Goal: Entertainment & Leisure: Browse casually

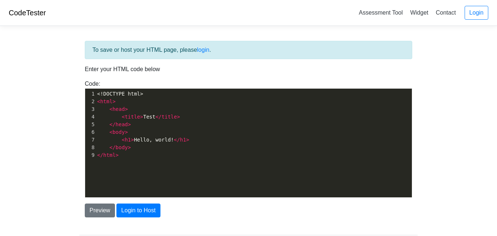
scroll to position [44, 0]
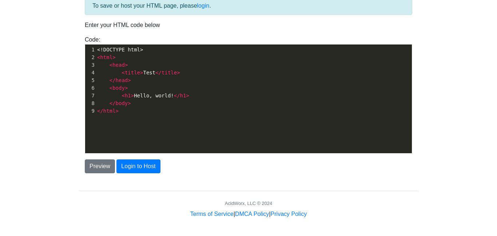
click at [246, 77] on pre "</ head >" at bounding box center [254, 80] width 316 height 8
type textarea "<!DOCTYPE html> <html> <head> <title>Test</title> </head> <body> <h1>Hello, wor…"
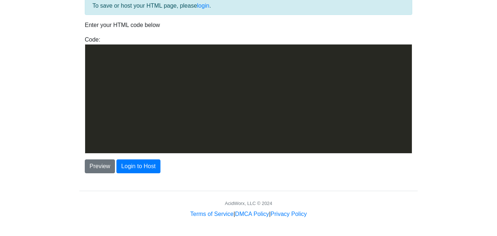
scroll to position [1561, 0]
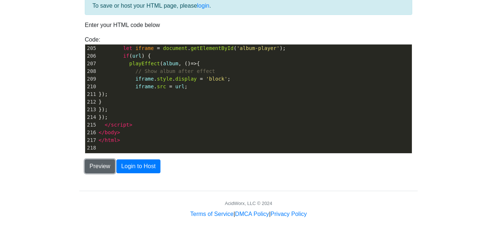
click at [102, 164] on button "Preview" at bounding box center [100, 166] width 30 height 14
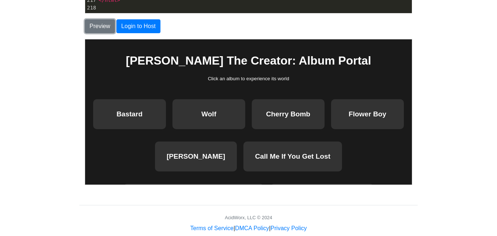
scroll to position [198, 0]
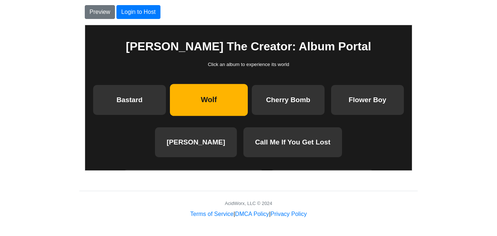
click at [179, 111] on button "Wolf" at bounding box center [209, 100] width 78 height 32
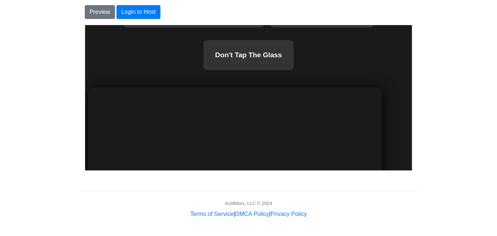
scroll to position [0, 0]
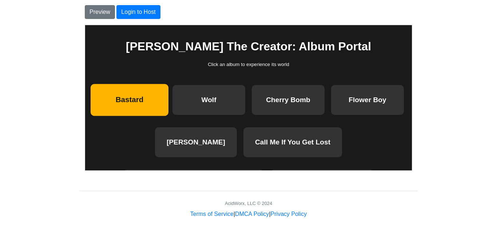
click at [120, 104] on button "Bastard" at bounding box center [129, 100] width 78 height 32
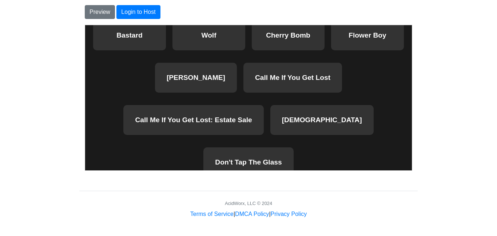
scroll to position [64, 0]
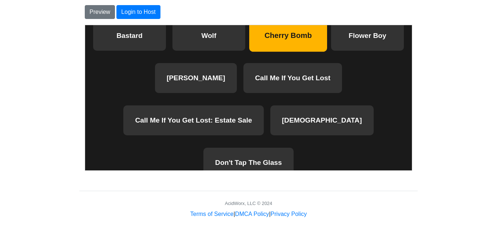
click at [305, 38] on button "Cherry Bomb" at bounding box center [288, 36] width 78 height 32
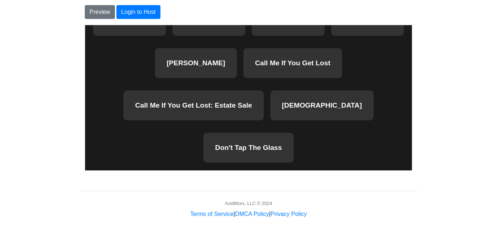
scroll to position [68, 0]
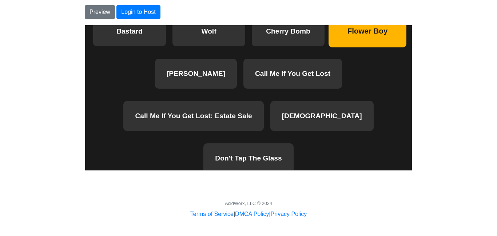
click at [368, 46] on button "Flower Boy" at bounding box center [367, 31] width 78 height 32
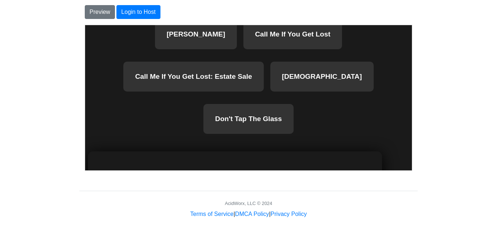
scroll to position [111, 0]
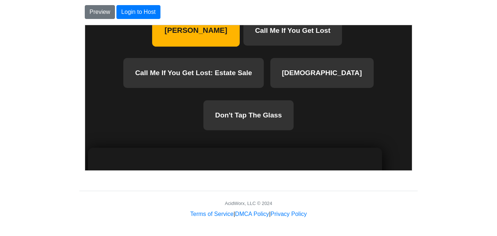
click at [205, 47] on button "[PERSON_NAME]" at bounding box center [196, 31] width 88 height 32
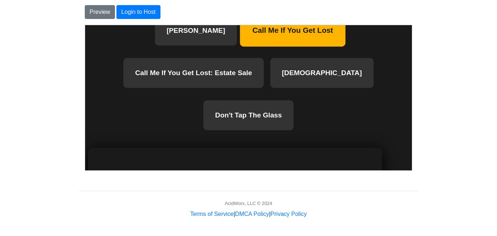
click at [261, 35] on button "Call Me If You Get Lost" at bounding box center [293, 31] width 106 height 32
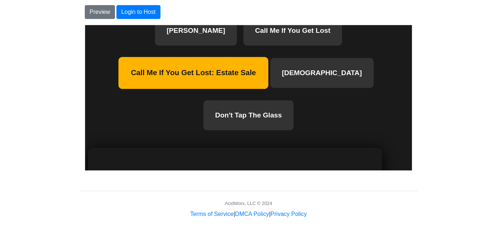
click at [181, 75] on button "Call Me If You Get Lost: Estate Sale" at bounding box center [193, 73] width 150 height 32
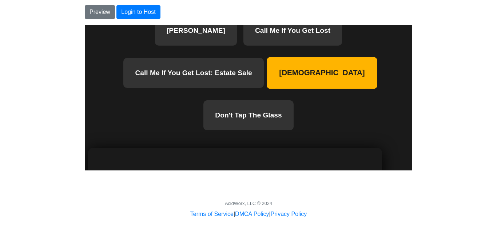
click at [271, 73] on button "[DEMOGRAPHIC_DATA]" at bounding box center [322, 73] width 111 height 32
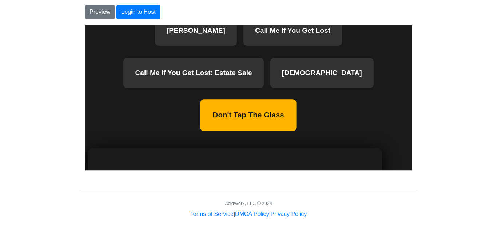
click at [297, 99] on button "Don't Tap The Glass" at bounding box center [248, 115] width 96 height 32
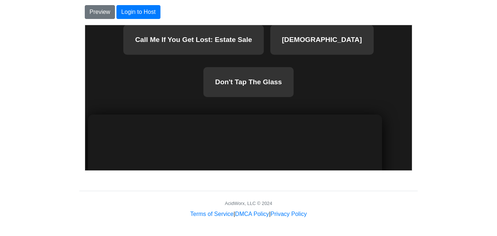
scroll to position [144, 0]
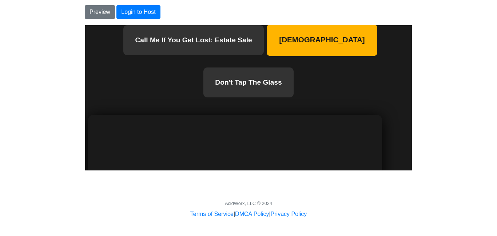
click at [268, 55] on button "[DEMOGRAPHIC_DATA]" at bounding box center [322, 40] width 111 height 32
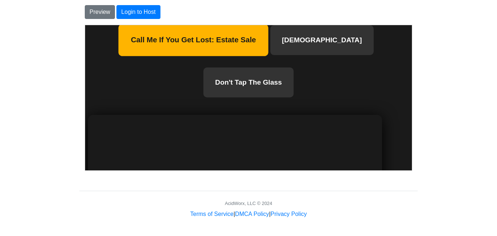
click at [189, 44] on button "Call Me If You Get Lost: Estate Sale" at bounding box center [193, 40] width 150 height 32
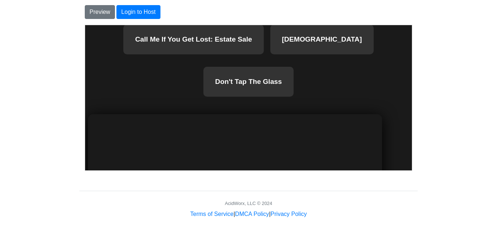
scroll to position [0, 0]
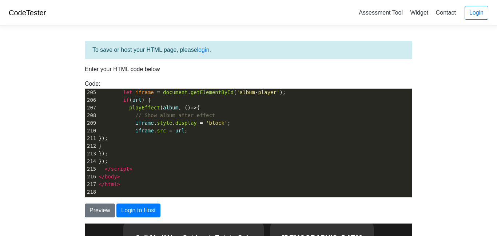
click at [205, 145] on pre "}" at bounding box center [254, 146] width 315 height 8
type textarea "<!DOCTYPE html> <html lang="en"> <head> <meta charset="UTF-8"> <meta name="view…"
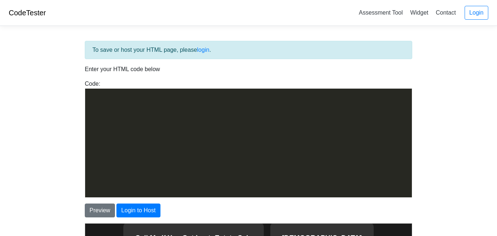
scroll to position [2463, 0]
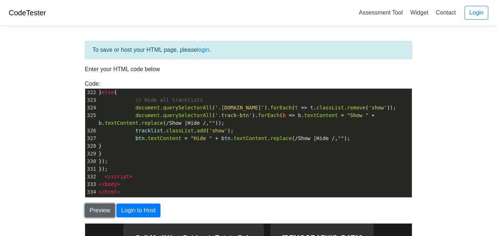
click at [113, 211] on button "Preview" at bounding box center [100, 210] width 30 height 14
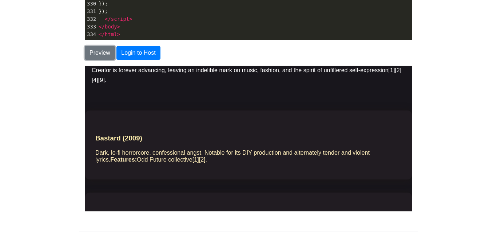
scroll to position [292, 0]
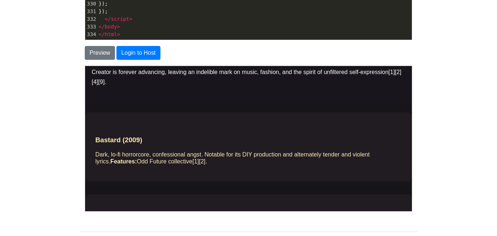
click at [218, 150] on div "Dark, lo-fi horrorcore, confessional angst. Notable for its DIY production and …" at bounding box center [248, 157] width 307 height 14
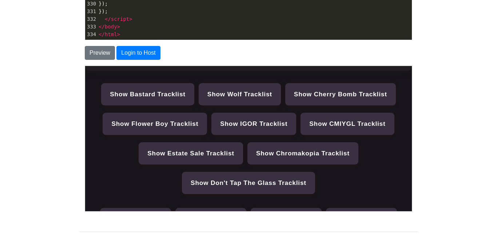
scroll to position [1084, 0]
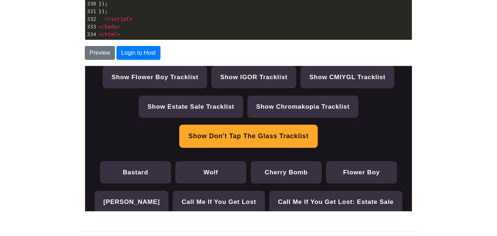
click at [226, 124] on button "Show Don't Tap The Glass Tracklist" at bounding box center [248, 135] width 138 height 23
click at [208, 124] on button "Show Don't Tap The Glass Tracklist" at bounding box center [248, 135] width 138 height 23
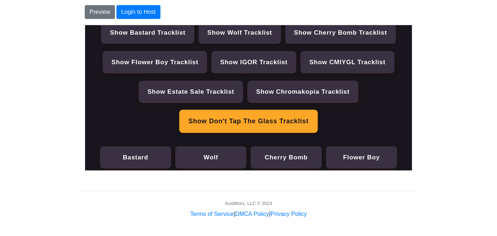
scroll to position [1063, 0]
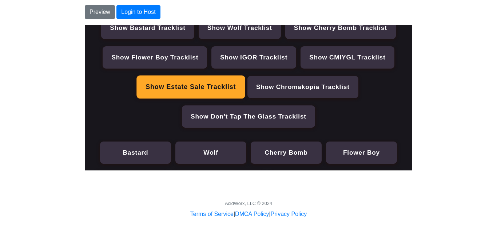
click at [205, 75] on button "Show Estate Sale Tracklist" at bounding box center [191, 86] width 108 height 23
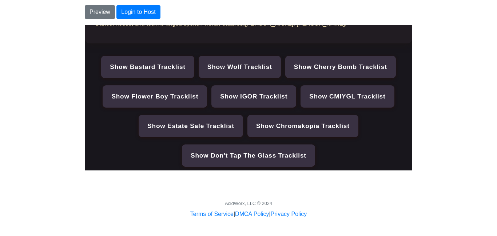
scroll to position [1084, 0]
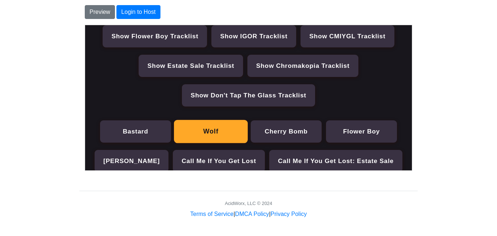
click at [192, 119] on button "Wolf" at bounding box center [211, 130] width 74 height 23
click at [207, 119] on button "Wolf" at bounding box center [211, 130] width 74 height 23
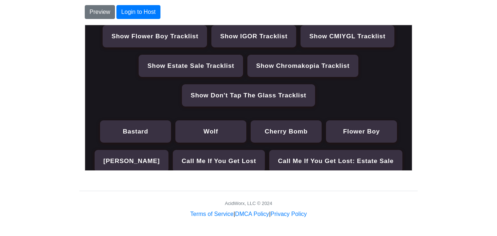
scroll to position [0, 0]
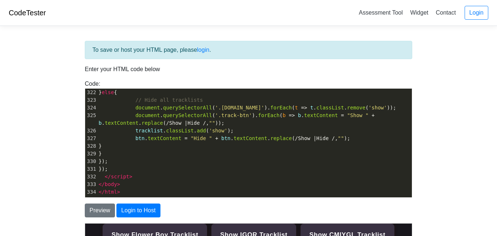
click at [197, 127] on span "add" at bounding box center [201, 130] width 9 height 6
type textarea "<!DOCTYPE html> <html lang="en"> <head> <meta charset="UTF-8"> <meta name="view…"
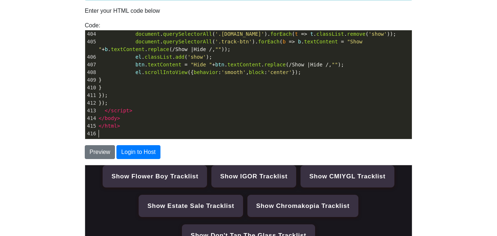
scroll to position [68, 0]
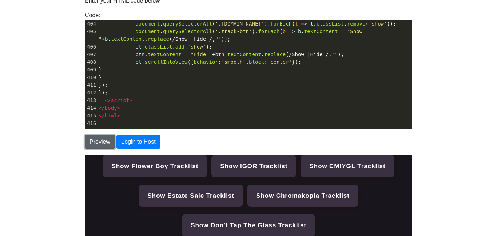
click at [94, 140] on button "Preview" at bounding box center [100, 142] width 30 height 14
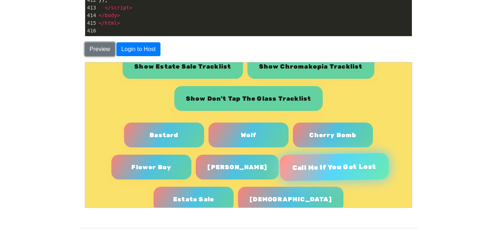
scroll to position [166, 0]
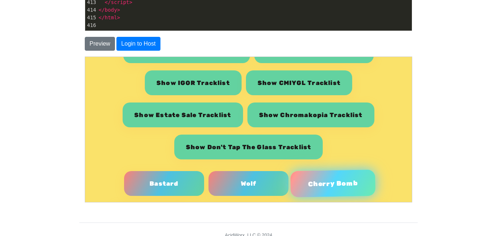
scroll to position [933, 0]
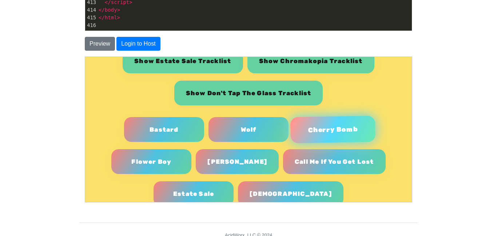
click at [312, 115] on button "Cherry Bomb" at bounding box center [332, 129] width 85 height 28
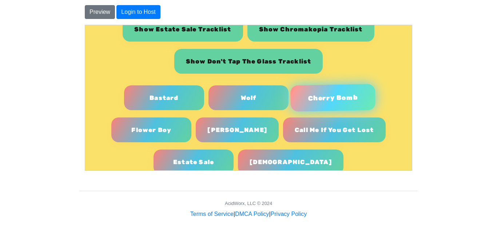
click at [327, 83] on button "Cherry Bomb" at bounding box center [332, 97] width 85 height 28
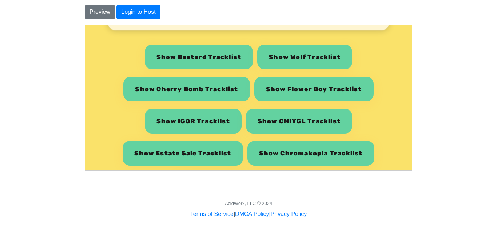
scroll to position [803, 0]
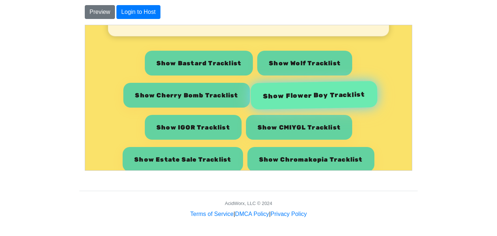
click at [299, 80] on button "Show Flower Boy Tracklist" at bounding box center [313, 94] width 127 height 28
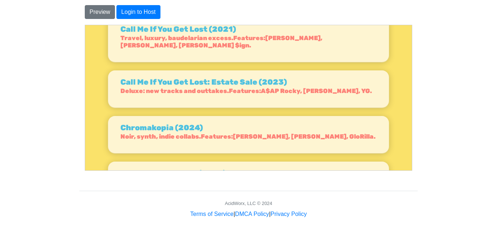
scroll to position [640, 0]
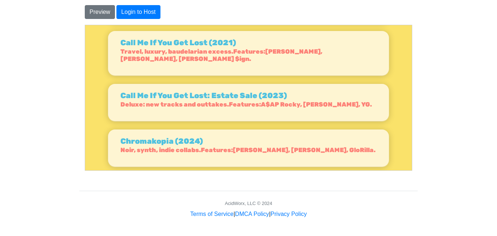
click at [252, 91] on h3 "Call Me If You Get Lost: Estate Sale (2023)" at bounding box center [248, 95] width 256 height 9
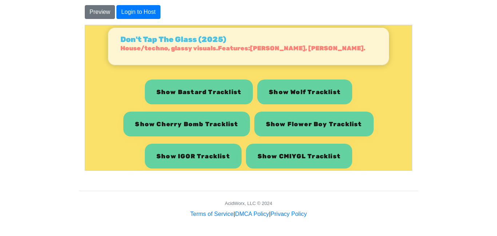
scroll to position [789, 0]
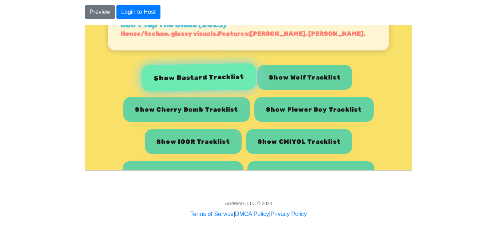
click at [218, 63] on button "Show Bastard Tracklist" at bounding box center [198, 77] width 115 height 28
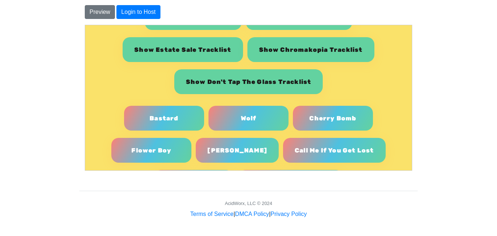
scroll to position [921, 0]
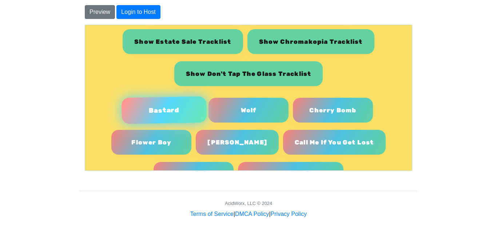
click at [158, 96] on button "Bastard" at bounding box center [163, 110] width 85 height 28
